Goal: Information Seeking & Learning: Learn about a topic

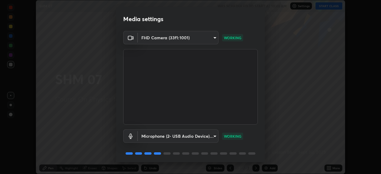
scroll to position [21, 0]
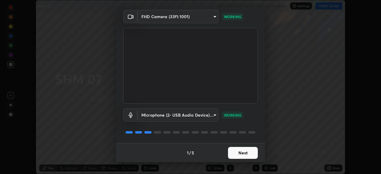
click at [236, 156] on button "Next" at bounding box center [243, 153] width 30 height 12
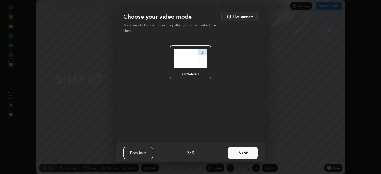
click at [237, 154] on button "Next" at bounding box center [243, 153] width 30 height 12
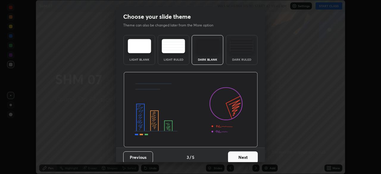
click at [237, 156] on button "Next" at bounding box center [243, 157] width 30 height 12
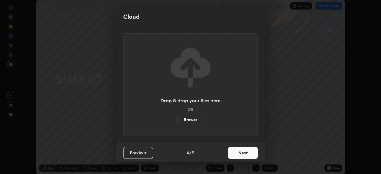
click at [239, 158] on button "Next" at bounding box center [243, 153] width 30 height 12
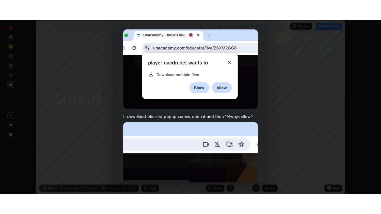
scroll to position [142, 0]
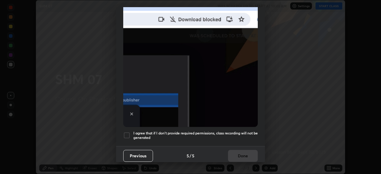
click at [128, 135] on div at bounding box center [126, 135] width 7 height 7
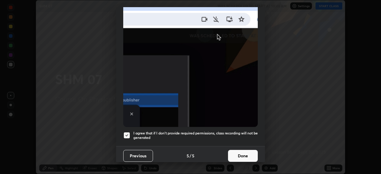
click at [247, 153] on button "Done" at bounding box center [243, 156] width 30 height 12
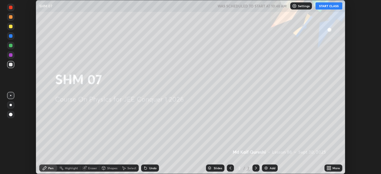
click at [335, 168] on div "More" at bounding box center [335, 168] width 7 height 3
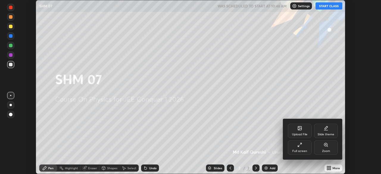
click at [301, 151] on div "Full screen" at bounding box center [299, 151] width 15 height 3
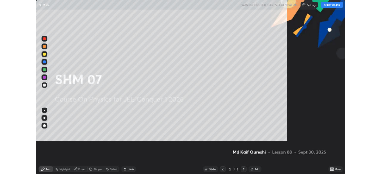
scroll to position [214, 381]
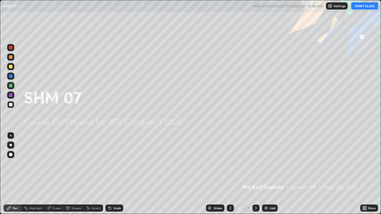
click at [361, 8] on button "START CLASS" at bounding box center [364, 5] width 27 height 7
click at [272, 174] on div "Add" at bounding box center [272, 208] width 6 height 3
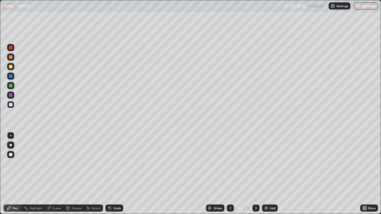
click at [10, 68] on div at bounding box center [11, 67] width 4 height 4
click at [10, 106] on div at bounding box center [11, 105] width 4 height 4
click at [109, 174] on div "Undo" at bounding box center [114, 208] width 18 height 7
click at [114, 174] on div "Undo" at bounding box center [114, 208] width 18 height 7
click at [13, 106] on div at bounding box center [10, 104] width 7 height 7
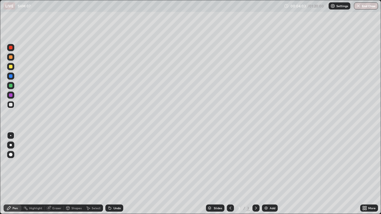
click at [11, 68] on div at bounding box center [11, 67] width 4 height 4
click at [74, 174] on div "Shapes" at bounding box center [76, 208] width 10 height 3
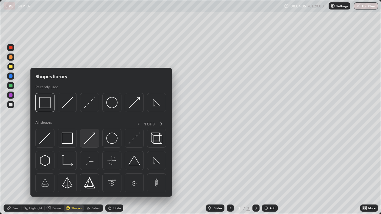
click at [90, 140] on img at bounding box center [89, 138] width 11 height 11
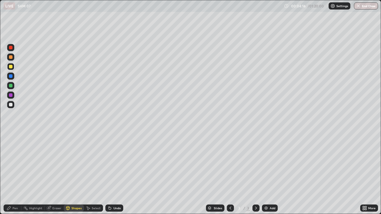
click at [11, 88] on div at bounding box center [10, 85] width 7 height 7
click at [114, 174] on div "Undo" at bounding box center [116, 208] width 7 height 3
click at [11, 68] on div at bounding box center [11, 67] width 4 height 4
click at [17, 174] on div "Pen" at bounding box center [14, 208] width 5 height 3
click at [12, 104] on div at bounding box center [11, 105] width 4 height 4
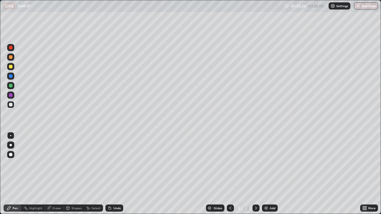
click at [95, 174] on div "Select" at bounding box center [96, 208] width 9 height 3
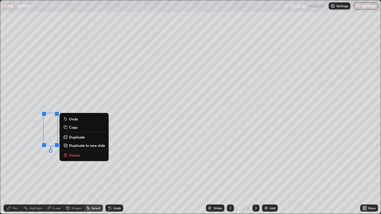
click at [80, 158] on button "Delete" at bounding box center [84, 155] width 44 height 7
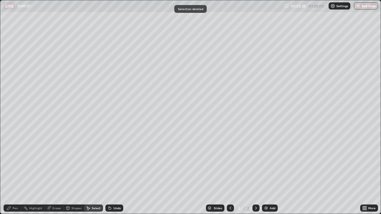
click at [17, 174] on div "Pen" at bounding box center [14, 208] width 5 height 3
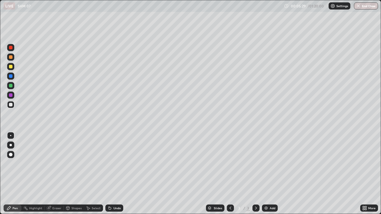
click at [73, 174] on div "Shapes" at bounding box center [74, 208] width 20 height 7
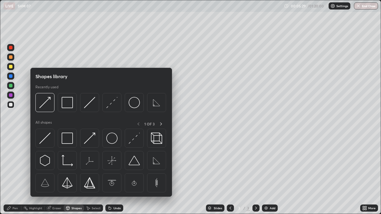
click at [72, 174] on div "Shapes" at bounding box center [76, 208] width 10 height 3
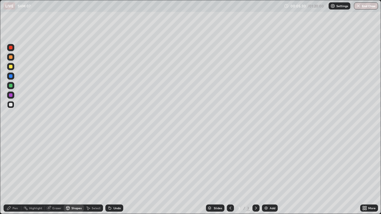
click at [11, 67] on div at bounding box center [11, 67] width 4 height 4
click at [11, 104] on div at bounding box center [11, 105] width 4 height 4
click at [111, 174] on div "Undo" at bounding box center [114, 208] width 18 height 7
click at [12, 174] on div "Pen" at bounding box center [13, 208] width 18 height 7
click at [11, 77] on div at bounding box center [11, 76] width 4 height 4
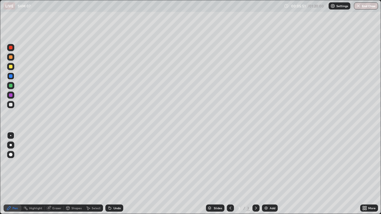
click at [73, 174] on div "Shapes" at bounding box center [76, 208] width 10 height 3
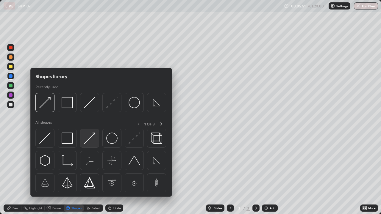
click at [87, 138] on img at bounding box center [89, 138] width 11 height 11
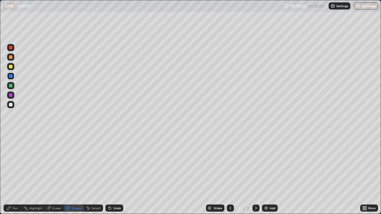
click at [18, 174] on div "Pen" at bounding box center [13, 208] width 18 height 7
click at [12, 105] on div at bounding box center [11, 105] width 4 height 4
click at [56, 174] on div "Eraser" at bounding box center [56, 208] width 9 height 3
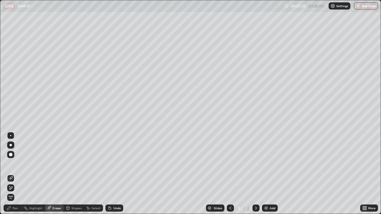
click at [18, 174] on div "Pen" at bounding box center [13, 208] width 18 height 7
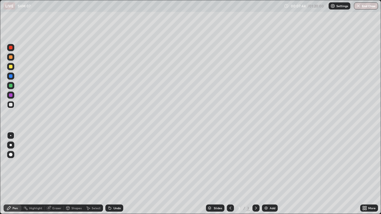
click at [71, 174] on div "Shapes" at bounding box center [74, 208] width 20 height 7
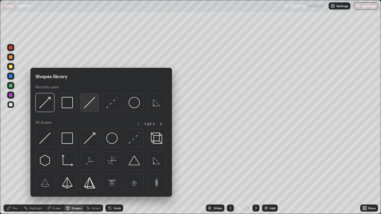
click at [88, 105] on img at bounding box center [89, 102] width 11 height 11
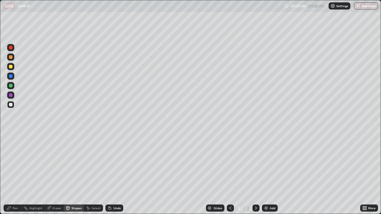
click at [8, 67] on div at bounding box center [10, 66] width 7 height 7
click at [18, 174] on div "Pen" at bounding box center [13, 208] width 18 height 7
click at [11, 106] on div at bounding box center [11, 105] width 4 height 4
click at [73, 174] on div "Shapes" at bounding box center [74, 208] width 20 height 7
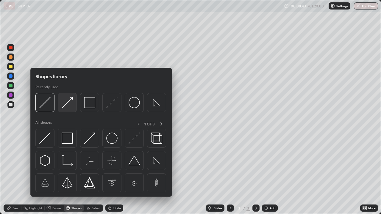
click at [68, 104] on img at bounding box center [67, 102] width 11 height 11
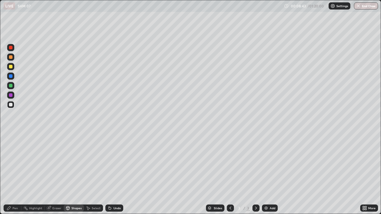
click at [10, 66] on div at bounding box center [11, 67] width 4 height 4
click at [16, 174] on div "Pen" at bounding box center [14, 208] width 5 height 3
click at [11, 105] on div at bounding box center [11, 105] width 4 height 4
click at [113, 174] on div "Undo" at bounding box center [116, 208] width 7 height 3
click at [111, 174] on div "Undo" at bounding box center [114, 208] width 18 height 7
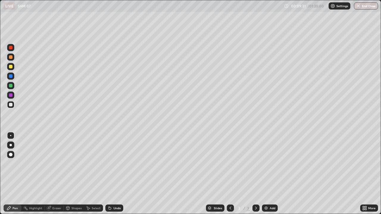
click at [12, 86] on div at bounding box center [11, 86] width 4 height 4
click at [76, 174] on div "Shapes" at bounding box center [76, 208] width 10 height 3
click at [19, 174] on div "Pen" at bounding box center [13, 208] width 18 height 7
click at [269, 174] on div "Add" at bounding box center [270, 208] width 16 height 7
click at [11, 67] on div at bounding box center [11, 67] width 4 height 4
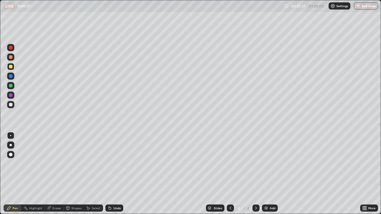
click at [113, 174] on div "Undo" at bounding box center [116, 208] width 7 height 3
click at [73, 174] on div "Shapes" at bounding box center [74, 208] width 20 height 7
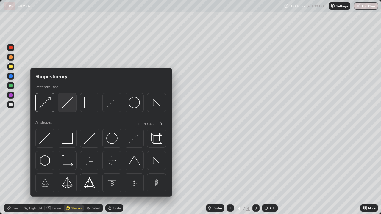
click at [68, 105] on img at bounding box center [67, 102] width 11 height 11
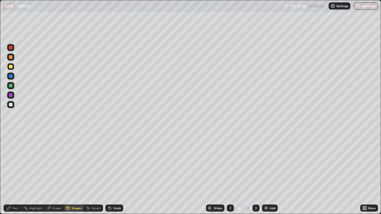
click at [73, 174] on div "Shapes" at bounding box center [76, 208] width 10 height 3
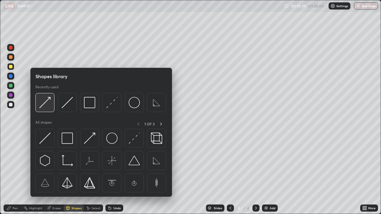
click at [44, 104] on img at bounding box center [44, 102] width 11 height 11
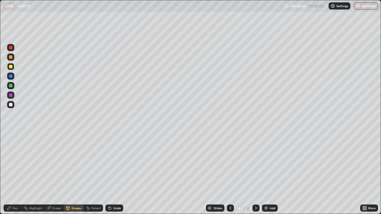
click at [14, 174] on div "Pen" at bounding box center [14, 208] width 5 height 3
click at [10, 85] on div at bounding box center [11, 86] width 4 height 4
click at [72, 174] on div "Shapes" at bounding box center [76, 208] width 10 height 3
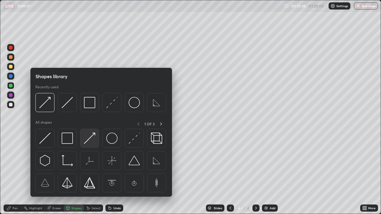
click at [87, 141] on img at bounding box center [89, 138] width 11 height 11
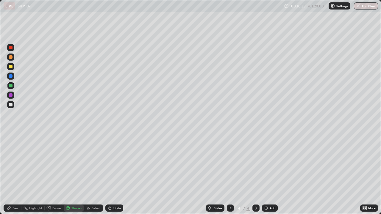
click at [112, 174] on div "Undo" at bounding box center [114, 208] width 18 height 7
click at [72, 174] on div "Shapes" at bounding box center [76, 208] width 10 height 3
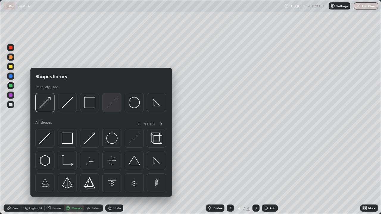
click at [109, 105] on img at bounding box center [111, 102] width 11 height 11
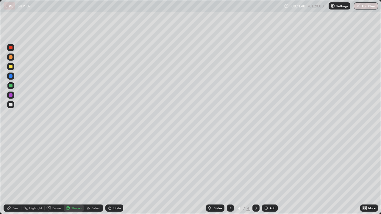
click at [73, 174] on div "Shapes" at bounding box center [76, 208] width 10 height 3
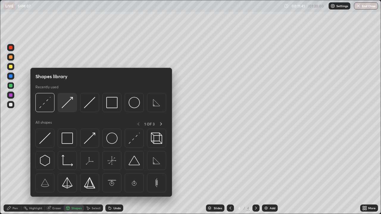
click at [68, 106] on img at bounding box center [67, 102] width 11 height 11
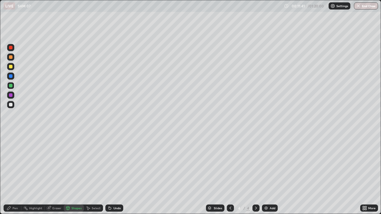
click at [10, 76] on div at bounding box center [11, 76] width 4 height 4
click at [15, 174] on div "Pen" at bounding box center [14, 208] width 5 height 3
click at [10, 98] on div at bounding box center [10, 95] width 7 height 7
click at [230, 174] on icon at bounding box center [230, 208] width 5 height 5
click at [255, 174] on div at bounding box center [255, 208] width 7 height 7
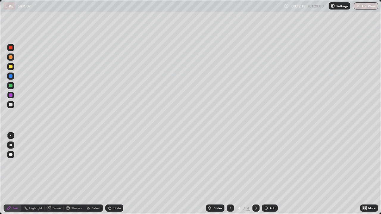
click at [11, 102] on div at bounding box center [10, 104] width 7 height 7
click at [11, 105] on div at bounding box center [11, 105] width 4 height 4
click at [14, 174] on div "Pen" at bounding box center [14, 208] width 5 height 3
click at [109, 174] on icon at bounding box center [110, 208] width 2 height 2
click at [230, 174] on icon at bounding box center [230, 208] width 5 height 5
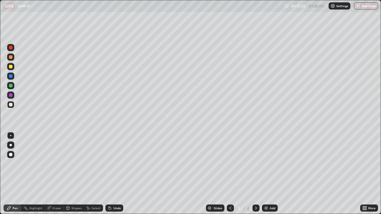
click at [255, 174] on icon at bounding box center [255, 208] width 5 height 5
click at [73, 174] on div "Shapes" at bounding box center [76, 208] width 10 height 3
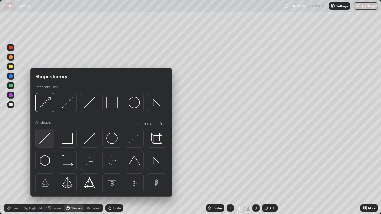
click at [47, 141] on img at bounding box center [44, 138] width 11 height 11
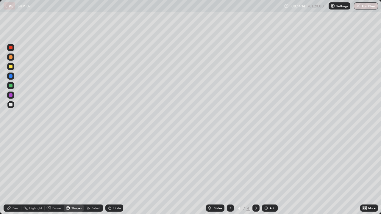
click at [74, 174] on div "Shapes" at bounding box center [76, 208] width 10 height 3
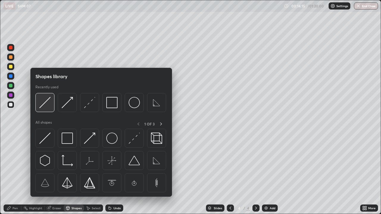
click at [43, 105] on img at bounding box center [44, 102] width 11 height 11
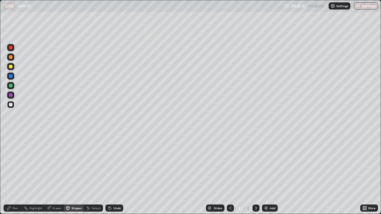
click at [12, 65] on div at bounding box center [11, 67] width 4 height 4
click at [14, 174] on div "Pen" at bounding box center [14, 208] width 5 height 3
click at [11, 105] on div at bounding box center [11, 105] width 4 height 4
click at [74, 174] on div "Shapes" at bounding box center [76, 208] width 10 height 3
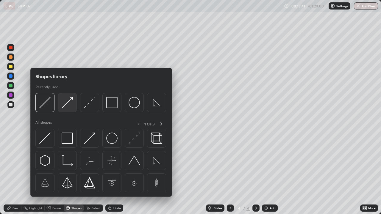
click at [70, 102] on img at bounding box center [67, 102] width 11 height 11
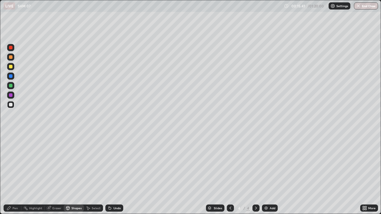
click at [13, 66] on div at bounding box center [10, 66] width 7 height 7
click at [16, 174] on div "Pen" at bounding box center [13, 208] width 18 height 7
click at [13, 106] on div at bounding box center [10, 104] width 7 height 7
click at [75, 174] on div "Shapes" at bounding box center [76, 208] width 10 height 3
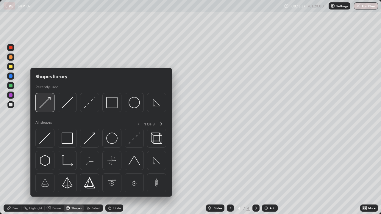
click at [48, 107] on img at bounding box center [44, 102] width 11 height 11
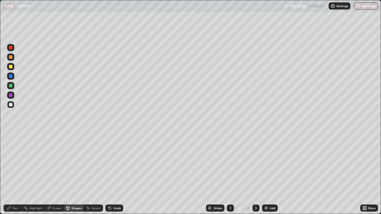
click at [13, 67] on div at bounding box center [10, 66] width 7 height 7
click at [74, 174] on div "Shapes" at bounding box center [76, 208] width 10 height 3
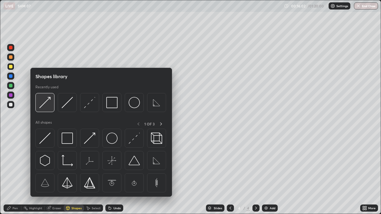
click at [45, 104] on img at bounding box center [44, 102] width 11 height 11
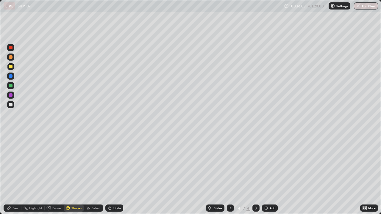
click at [12, 76] on div at bounding box center [11, 76] width 4 height 4
click at [17, 174] on div "Pen" at bounding box center [13, 208] width 18 height 7
click at [11, 105] on div at bounding box center [11, 105] width 4 height 4
click at [114, 174] on div "Undo" at bounding box center [116, 208] width 7 height 3
click at [76, 174] on div "Shapes" at bounding box center [76, 208] width 10 height 3
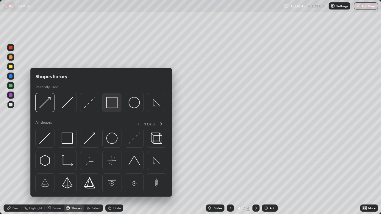
click at [112, 106] on img at bounding box center [111, 102] width 11 height 11
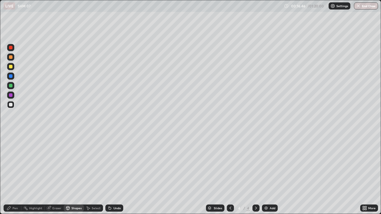
click at [8, 68] on div at bounding box center [10, 66] width 7 height 7
click at [18, 174] on div "Pen" at bounding box center [13, 208] width 18 height 7
click at [11, 67] on div at bounding box center [11, 67] width 4 height 4
click at [376, 9] on button "End Class" at bounding box center [366, 5] width 24 height 7
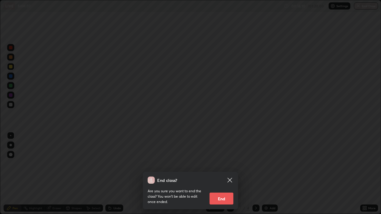
click at [231, 174] on icon at bounding box center [229, 180] width 4 height 4
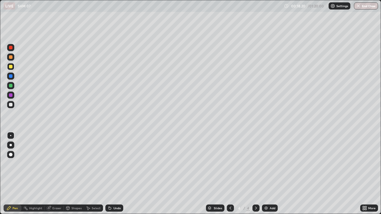
click at [73, 174] on div "Shapes" at bounding box center [76, 208] width 10 height 3
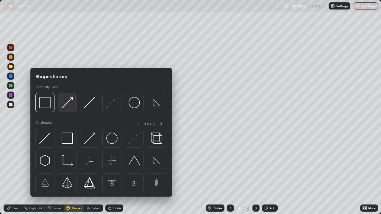
click at [68, 105] on img at bounding box center [67, 102] width 11 height 11
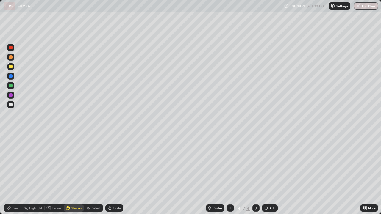
click at [9, 68] on div at bounding box center [11, 67] width 4 height 4
click at [19, 174] on div "Pen" at bounding box center [13, 208] width 18 height 7
click at [12, 104] on div at bounding box center [11, 105] width 4 height 4
click at [11, 76] on div at bounding box center [11, 76] width 4 height 4
click at [10, 105] on div at bounding box center [11, 105] width 4 height 4
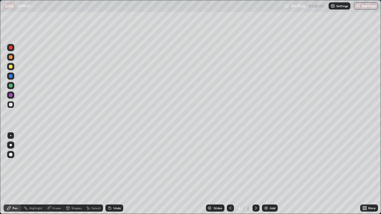
click at [269, 174] on div "Add" at bounding box center [272, 208] width 6 height 3
click at [12, 68] on div at bounding box center [11, 67] width 4 height 4
click at [11, 106] on div at bounding box center [11, 105] width 4 height 4
click at [59, 174] on div "Eraser" at bounding box center [56, 208] width 9 height 3
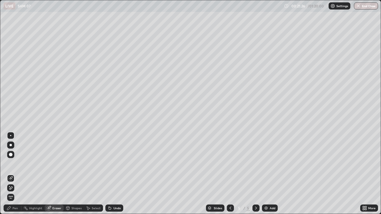
click at [14, 174] on div "Pen" at bounding box center [13, 208] width 18 height 7
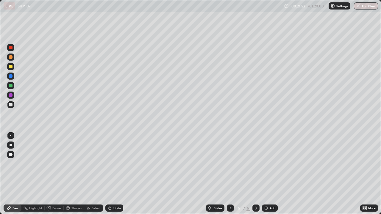
click at [11, 105] on div at bounding box center [11, 105] width 4 height 4
click at [74, 174] on div "Shapes" at bounding box center [74, 208] width 20 height 7
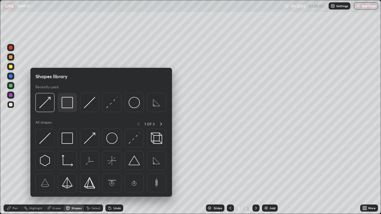
click at [72, 109] on div at bounding box center [67, 102] width 19 height 19
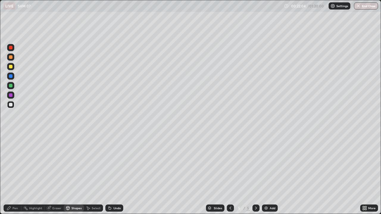
click at [115, 174] on div "Undo" at bounding box center [114, 208] width 18 height 7
click at [13, 68] on div at bounding box center [10, 66] width 7 height 7
click at [12, 67] on div at bounding box center [11, 67] width 4 height 4
click at [73, 174] on div "Shapes" at bounding box center [76, 208] width 10 height 3
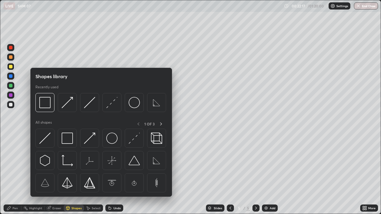
click at [66, 105] on img at bounding box center [67, 102] width 11 height 11
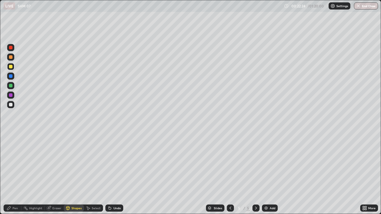
click at [9, 77] on div at bounding box center [11, 76] width 4 height 4
click at [15, 174] on div "Pen" at bounding box center [14, 208] width 5 height 3
click at [11, 106] on div at bounding box center [11, 105] width 4 height 4
click at [72, 174] on div "Shapes" at bounding box center [74, 208] width 20 height 7
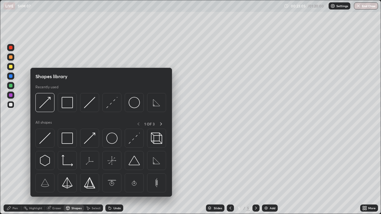
click at [88, 105] on img at bounding box center [89, 102] width 11 height 11
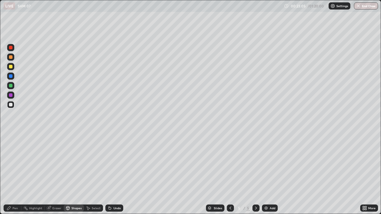
click at [11, 67] on div at bounding box center [11, 67] width 4 height 4
click at [17, 174] on div "Pen" at bounding box center [14, 208] width 5 height 3
click at [12, 69] on div at bounding box center [10, 66] width 7 height 7
click at [12, 106] on div at bounding box center [11, 105] width 4 height 4
click at [112, 174] on div "Undo" at bounding box center [114, 208] width 18 height 7
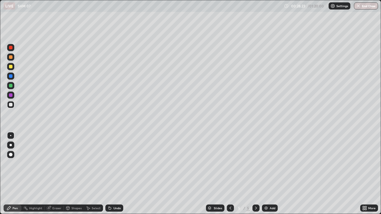
click at [114, 174] on div "Undo" at bounding box center [116, 208] width 7 height 3
click at [117, 174] on div "Undo" at bounding box center [114, 208] width 18 height 7
click at [21, 174] on div "Pen" at bounding box center [13, 208] width 18 height 7
click at [12, 67] on div at bounding box center [11, 67] width 4 height 4
click at [13, 105] on div at bounding box center [10, 104] width 7 height 7
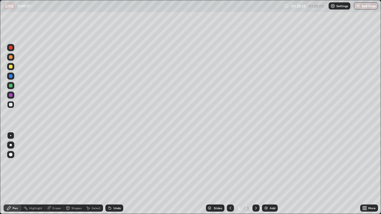
click at [72, 174] on div "Shapes" at bounding box center [76, 208] width 10 height 3
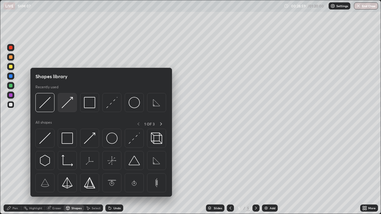
click at [70, 105] on img at bounding box center [67, 102] width 11 height 11
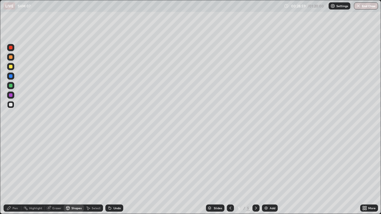
click at [11, 67] on div at bounding box center [11, 67] width 4 height 4
click at [18, 174] on div "Pen" at bounding box center [13, 208] width 18 height 7
click at [73, 174] on div "Shapes" at bounding box center [74, 208] width 20 height 7
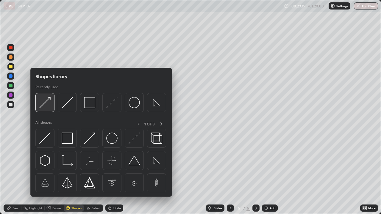
click at [44, 108] on img at bounding box center [44, 102] width 11 height 11
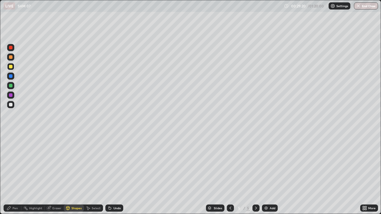
click at [12, 104] on div at bounding box center [11, 105] width 4 height 4
click at [8, 65] on div at bounding box center [10, 66] width 7 height 7
click at [13, 174] on div "Pen" at bounding box center [14, 208] width 5 height 3
click at [11, 69] on div at bounding box center [10, 66] width 7 height 7
click at [77, 174] on div "Shapes" at bounding box center [76, 208] width 10 height 3
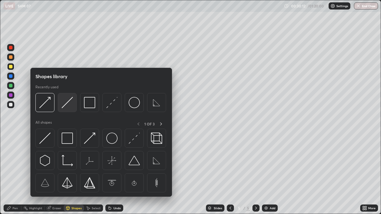
click at [65, 105] on img at bounding box center [67, 102] width 11 height 11
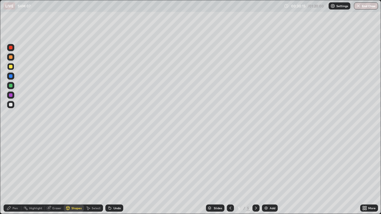
click at [111, 174] on div "Undo" at bounding box center [114, 208] width 18 height 7
click at [14, 174] on div "Pen" at bounding box center [14, 208] width 5 height 3
click at [13, 68] on div at bounding box center [10, 66] width 7 height 7
click at [12, 174] on div "Pen" at bounding box center [13, 208] width 18 height 7
click at [12, 69] on div at bounding box center [10, 66] width 7 height 7
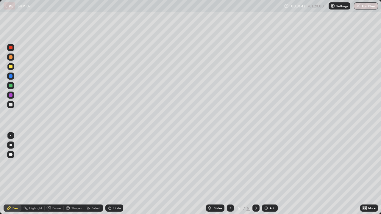
click at [73, 174] on div "Shapes" at bounding box center [76, 208] width 10 height 3
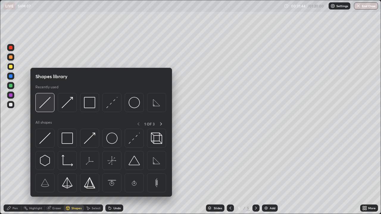
click at [46, 106] on img at bounding box center [44, 102] width 11 height 11
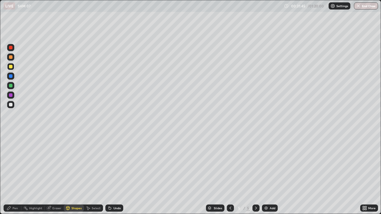
click at [10, 69] on div at bounding box center [10, 66] width 7 height 7
click at [11, 85] on div at bounding box center [11, 86] width 4 height 4
click at [10, 105] on div at bounding box center [11, 105] width 4 height 4
click at [119, 174] on div "Undo" at bounding box center [116, 208] width 7 height 3
click at [18, 174] on div "Pen" at bounding box center [13, 208] width 18 height 7
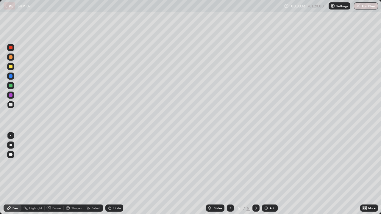
click at [75, 174] on div "Shapes" at bounding box center [74, 208] width 20 height 7
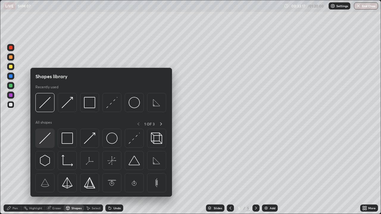
click at [46, 140] on img at bounding box center [44, 138] width 11 height 11
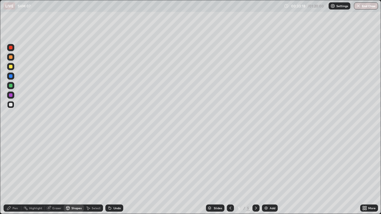
click at [11, 77] on div at bounding box center [11, 76] width 4 height 4
click at [13, 174] on div "Pen" at bounding box center [14, 208] width 5 height 3
click at [368, 174] on div "More" at bounding box center [371, 208] width 7 height 3
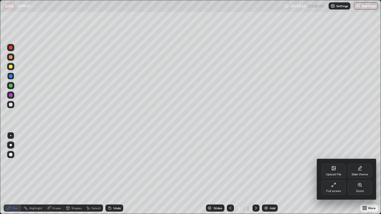
click at [331, 174] on div "Full screen" at bounding box center [333, 191] width 15 height 3
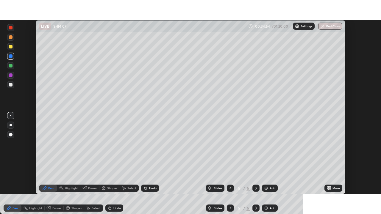
scroll to position [29572, 29365]
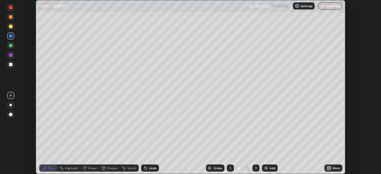
click at [332, 171] on div "More" at bounding box center [333, 167] width 18 height 7
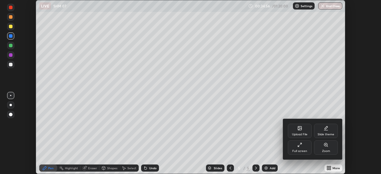
click at [299, 152] on div "Full screen" at bounding box center [299, 151] width 15 height 3
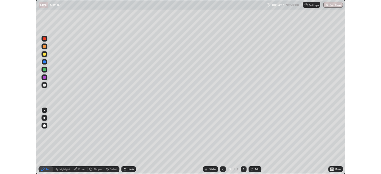
scroll to position [214, 381]
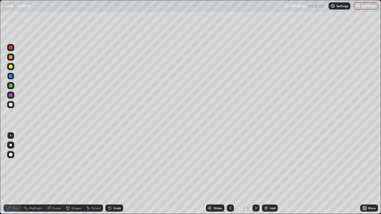
click at [273, 174] on div "Add" at bounding box center [272, 208] width 6 height 3
click at [13, 67] on div at bounding box center [10, 66] width 7 height 7
click at [11, 105] on div at bounding box center [11, 105] width 4 height 4
click at [12, 105] on div at bounding box center [11, 105] width 4 height 4
click at [113, 174] on div "Undo" at bounding box center [116, 208] width 7 height 3
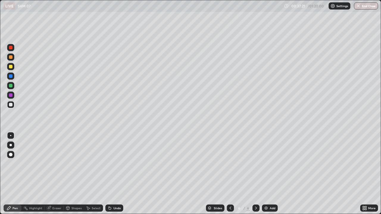
click at [14, 174] on div "Pen" at bounding box center [14, 208] width 5 height 3
click at [112, 174] on div "Undo" at bounding box center [114, 208] width 18 height 7
click at [113, 174] on div "Undo" at bounding box center [116, 208] width 7 height 3
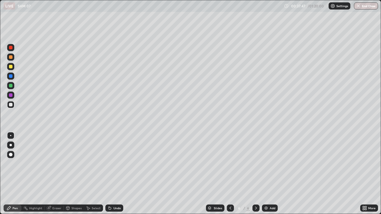
click at [11, 67] on div at bounding box center [11, 67] width 4 height 4
click at [11, 105] on div at bounding box center [11, 105] width 4 height 4
click at [115, 174] on div "Undo" at bounding box center [116, 208] width 7 height 3
click at [72, 174] on div "Shapes" at bounding box center [76, 208] width 10 height 3
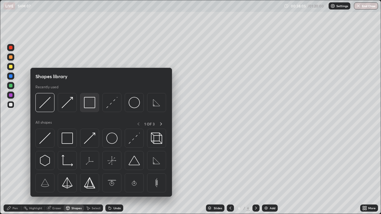
click at [92, 105] on img at bounding box center [89, 102] width 11 height 11
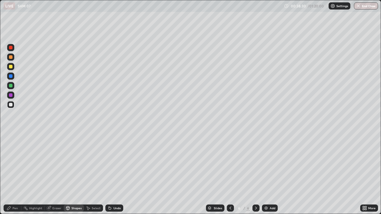
click at [370, 174] on div "More" at bounding box center [371, 208] width 7 height 3
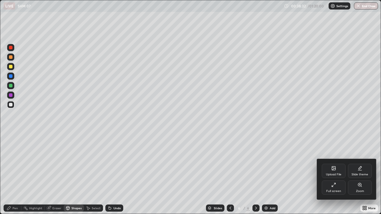
click at [337, 174] on div "Full screen" at bounding box center [333, 191] width 15 height 3
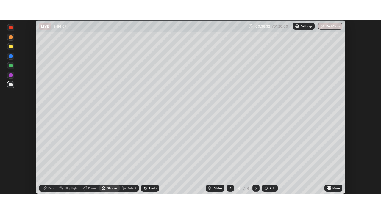
scroll to position [29572, 29365]
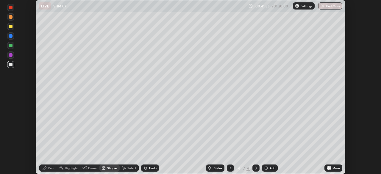
click at [330, 169] on icon at bounding box center [329, 168] width 1 height 1
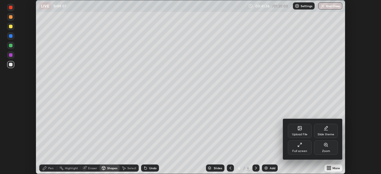
click at [306, 151] on div "Full screen" at bounding box center [299, 151] width 15 height 3
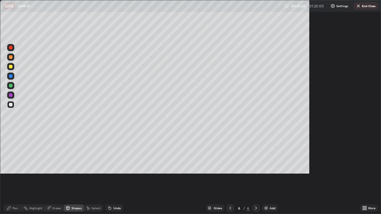
scroll to position [214, 381]
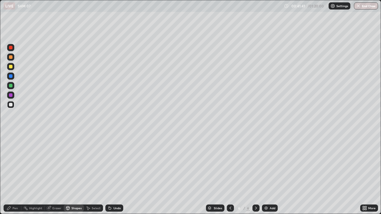
click at [77, 174] on div "Shapes" at bounding box center [74, 208] width 20 height 7
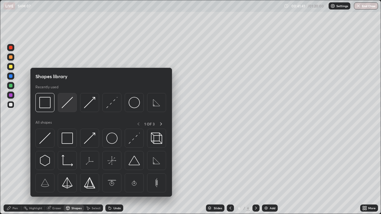
click at [67, 109] on div at bounding box center [67, 102] width 19 height 19
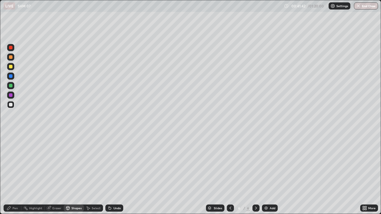
click at [14, 69] on div at bounding box center [10, 66] width 7 height 7
click at [10, 104] on div at bounding box center [11, 105] width 4 height 4
click at [18, 174] on div "Pen" at bounding box center [14, 208] width 5 height 3
click at [71, 174] on div "Shapes" at bounding box center [76, 208] width 10 height 3
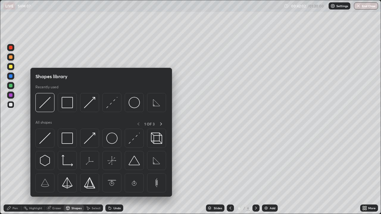
click at [10, 65] on div at bounding box center [11, 67] width 4 height 4
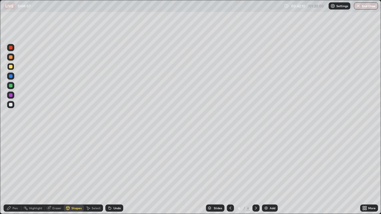
click at [73, 174] on div "Shapes" at bounding box center [74, 208] width 20 height 7
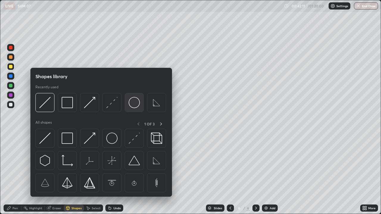
click at [133, 103] on img at bounding box center [134, 102] width 11 height 11
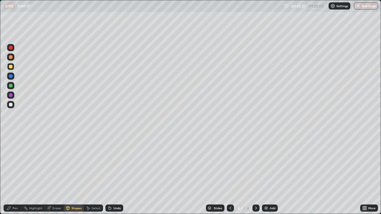
click at [72, 174] on div "Shapes" at bounding box center [74, 208] width 20 height 7
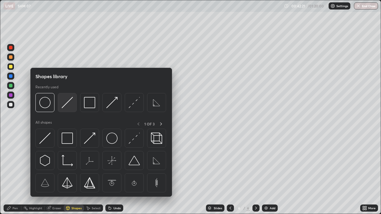
click at [65, 107] on img at bounding box center [67, 102] width 11 height 11
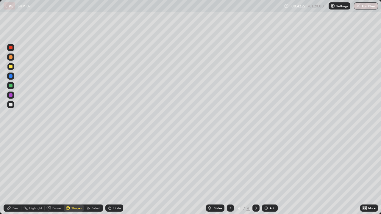
click at [11, 86] on div at bounding box center [11, 86] width 4 height 4
click at [15, 174] on div "Pen" at bounding box center [14, 208] width 5 height 3
click at [10, 96] on div at bounding box center [11, 95] width 4 height 4
click at [75, 174] on div "Shapes" at bounding box center [76, 208] width 10 height 3
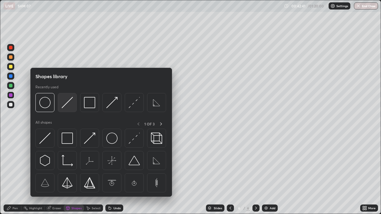
click at [66, 106] on img at bounding box center [67, 102] width 11 height 11
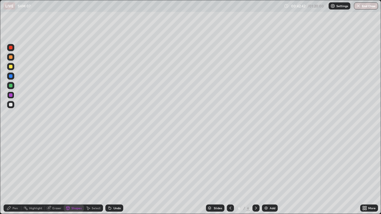
click at [14, 68] on div at bounding box center [10, 66] width 7 height 7
click at [10, 105] on div at bounding box center [11, 105] width 4 height 4
click at [117, 174] on div "Undo" at bounding box center [114, 208] width 18 height 7
click at [16, 174] on div "Pen" at bounding box center [14, 208] width 5 height 3
click at [12, 59] on div at bounding box center [10, 57] width 7 height 7
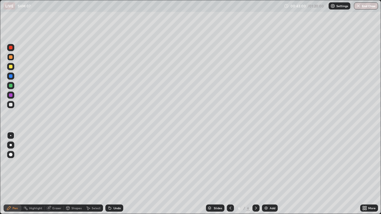
click at [74, 174] on div "Shapes" at bounding box center [76, 208] width 10 height 3
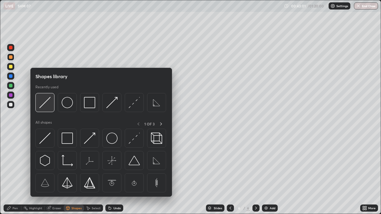
click at [45, 105] on img at bounding box center [44, 102] width 11 height 11
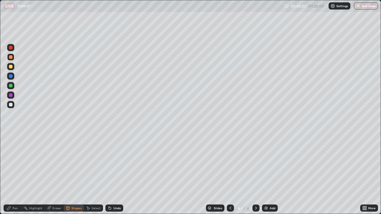
click at [73, 174] on div "Shapes" at bounding box center [76, 208] width 10 height 3
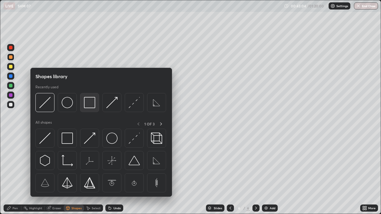
click at [89, 108] on img at bounding box center [89, 102] width 11 height 11
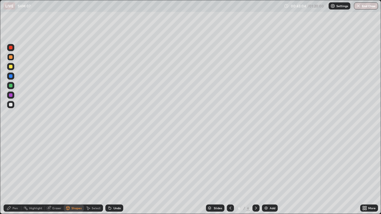
click at [11, 67] on div at bounding box center [11, 67] width 4 height 4
click at [13, 174] on div "Pen" at bounding box center [14, 208] width 5 height 3
click at [271, 174] on div "Add" at bounding box center [272, 208] width 6 height 3
click at [230, 174] on icon at bounding box center [230, 208] width 5 height 5
click at [14, 105] on div at bounding box center [10, 104] width 7 height 7
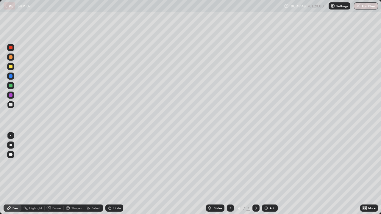
click at [253, 174] on div at bounding box center [255, 208] width 7 height 12
click at [73, 174] on div "Shapes" at bounding box center [74, 208] width 20 height 7
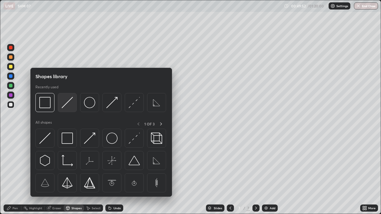
click at [65, 107] on img at bounding box center [67, 102] width 11 height 11
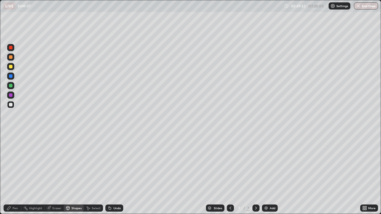
click at [11, 68] on div at bounding box center [11, 67] width 4 height 4
click at [72, 174] on div "Shapes" at bounding box center [76, 208] width 10 height 3
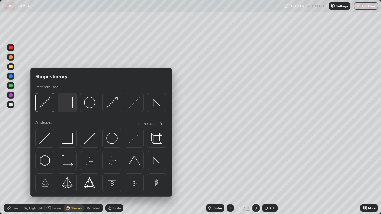
click at [68, 106] on img at bounding box center [67, 102] width 11 height 11
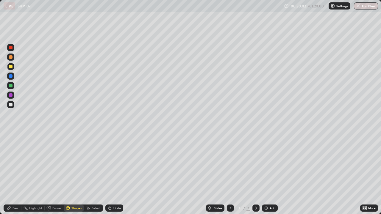
click at [71, 174] on div "Shapes" at bounding box center [74, 208] width 20 height 7
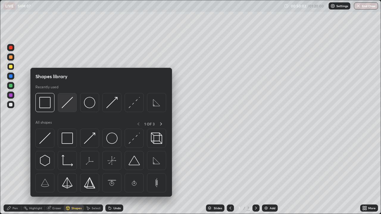
click at [65, 105] on img at bounding box center [67, 102] width 11 height 11
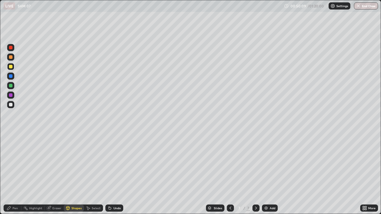
click at [15, 174] on div "Pen" at bounding box center [14, 208] width 5 height 3
click at [13, 105] on div at bounding box center [10, 104] width 7 height 7
click at [10, 106] on div at bounding box center [11, 105] width 4 height 4
click at [11, 106] on div at bounding box center [11, 105] width 4 height 4
click at [111, 174] on icon at bounding box center [109, 208] width 5 height 5
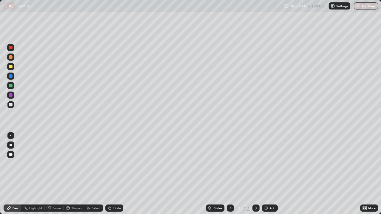
click at [111, 174] on icon at bounding box center [109, 208] width 5 height 5
click at [113, 174] on div "Undo" at bounding box center [116, 208] width 7 height 3
click at [55, 174] on div "Eraser" at bounding box center [56, 208] width 9 height 3
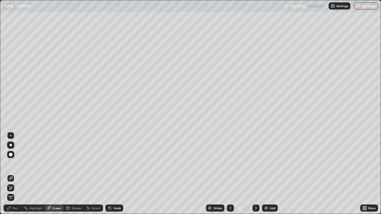
click at [16, 174] on div "Pen" at bounding box center [14, 208] width 5 height 3
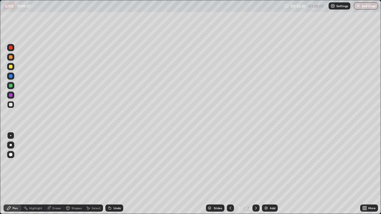
click at [73, 174] on div "Shapes" at bounding box center [76, 208] width 10 height 3
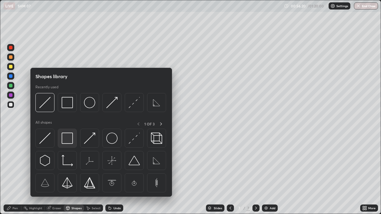
click at [67, 141] on img at bounding box center [67, 138] width 11 height 11
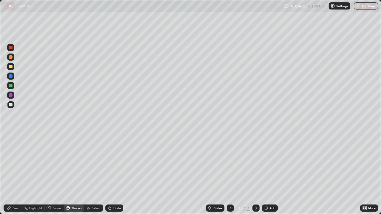
click at [113, 174] on div "Undo" at bounding box center [114, 208] width 18 height 7
click at [12, 76] on div at bounding box center [11, 76] width 4 height 4
click at [117, 174] on div "Undo" at bounding box center [114, 208] width 18 height 7
click at [92, 174] on div "Select" at bounding box center [93, 208] width 19 height 7
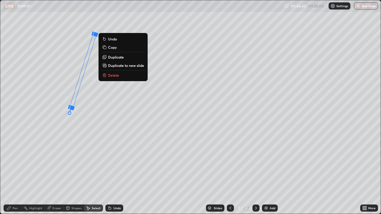
click at [140, 129] on div "18 ° Undo Copy Duplicate Duplicate to new slide Delete" at bounding box center [190, 107] width 380 height 214
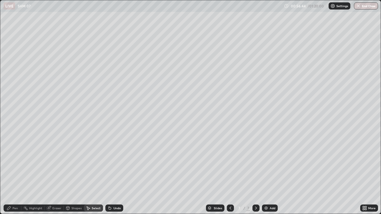
click at [16, 174] on div "Pen" at bounding box center [14, 208] width 5 height 3
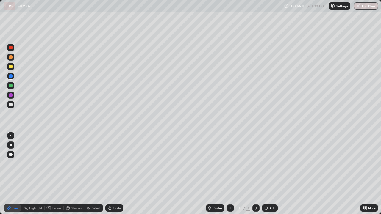
click at [11, 105] on div at bounding box center [11, 105] width 4 height 4
click at [10, 68] on div at bounding box center [11, 67] width 4 height 4
click at [11, 105] on div at bounding box center [11, 105] width 4 height 4
click at [11, 58] on div at bounding box center [11, 57] width 4 height 4
click at [111, 174] on div "Undo" at bounding box center [114, 208] width 18 height 7
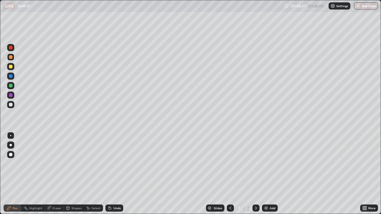
click at [13, 104] on div at bounding box center [10, 104] width 7 height 7
click at [118, 174] on div "Undo" at bounding box center [114, 208] width 18 height 7
click at [115, 174] on div "Undo" at bounding box center [116, 208] width 7 height 3
click at [109, 174] on icon at bounding box center [109, 208] width 5 height 5
click at [115, 174] on div "Undo" at bounding box center [116, 208] width 7 height 3
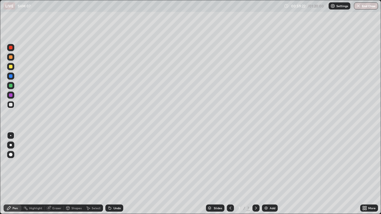
click at [75, 174] on div "Shapes" at bounding box center [76, 208] width 10 height 3
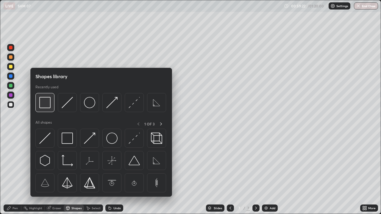
click at [48, 106] on img at bounding box center [44, 102] width 11 height 11
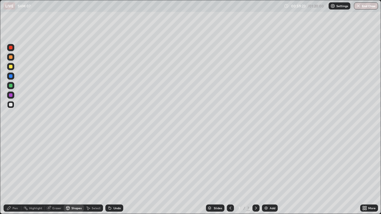
click at [12, 67] on div at bounding box center [11, 67] width 4 height 4
click at [366, 9] on button "End Class" at bounding box center [366, 5] width 24 height 7
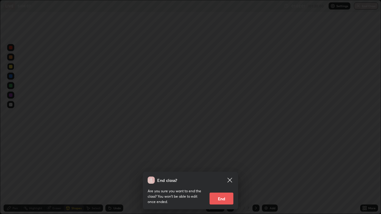
click at [220, 174] on button "End" at bounding box center [221, 199] width 24 height 12
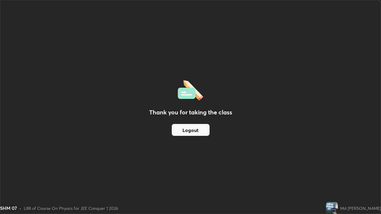
click at [197, 131] on button "Logout" at bounding box center [191, 130] width 38 height 12
